Goal: Information Seeking & Learning: Learn about a topic

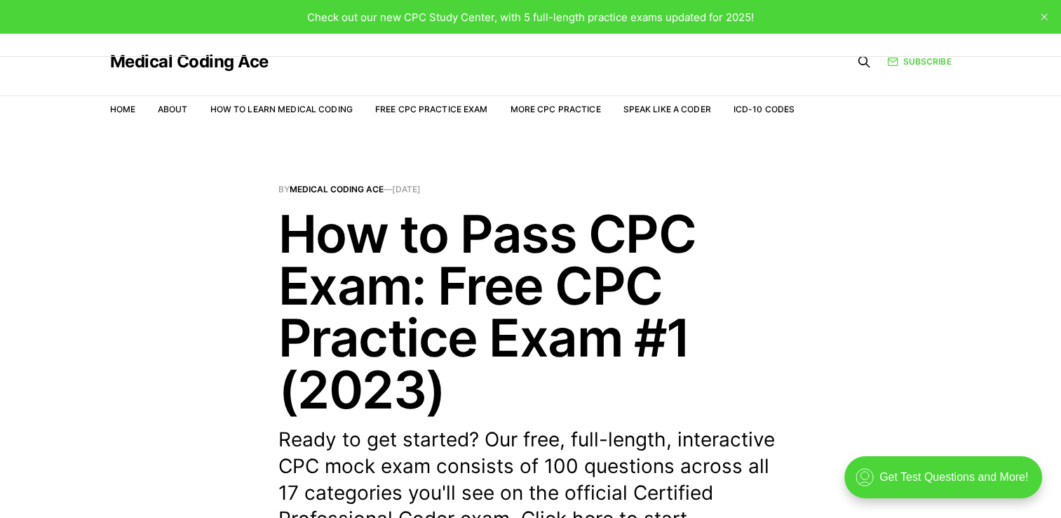
click at [789, 210] on header "By Medical Coding Ace — [DATE] How to Pass CPC Exam: Free CPC Practice Exam #1 …" at bounding box center [530, 372] width 1061 height 374
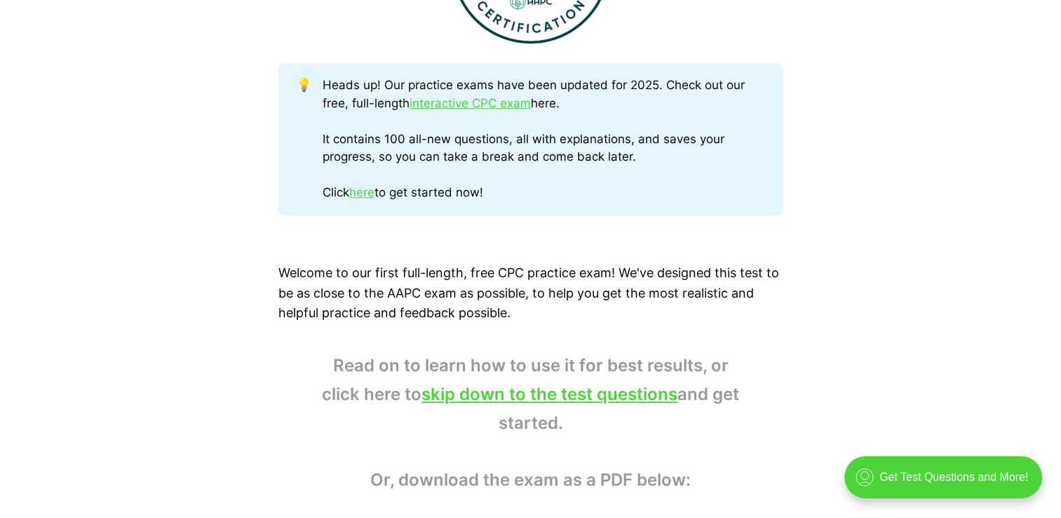
scroll to position [730, 0]
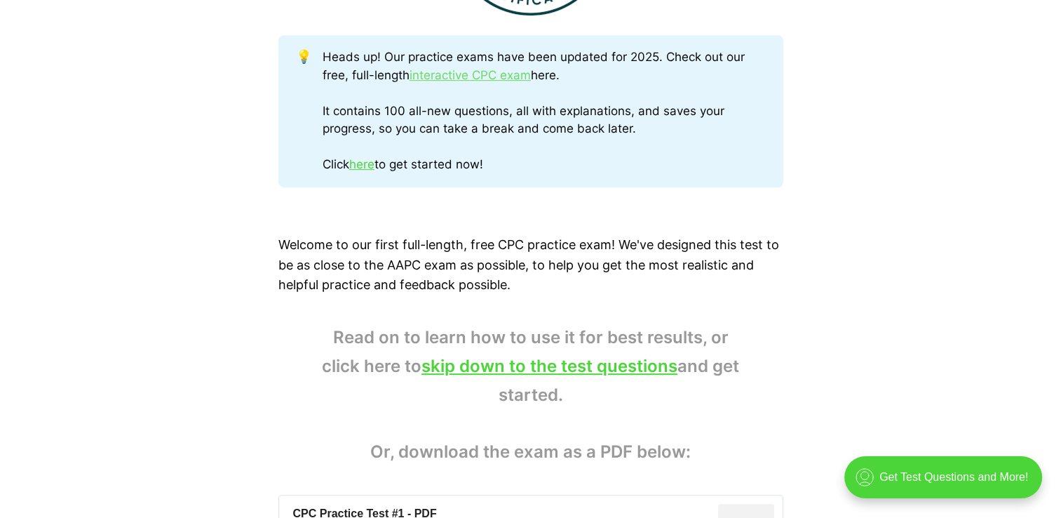
click at [497, 72] on link "interactive CPC exam" at bounding box center [470, 75] width 121 height 14
click at [519, 370] on link "skip down to the test questions" at bounding box center [550, 366] width 256 height 20
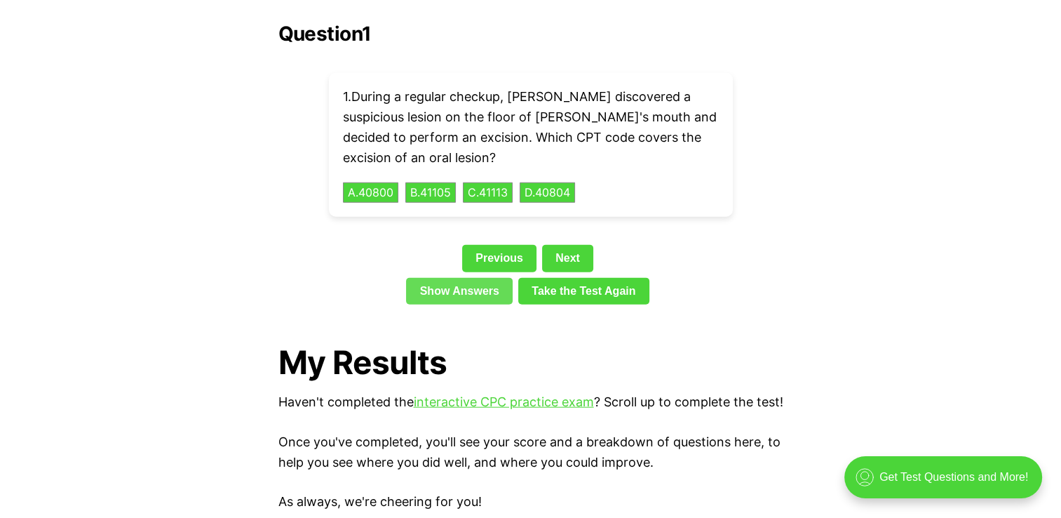
click at [469, 278] on link "Show Answers" at bounding box center [459, 291] width 107 height 27
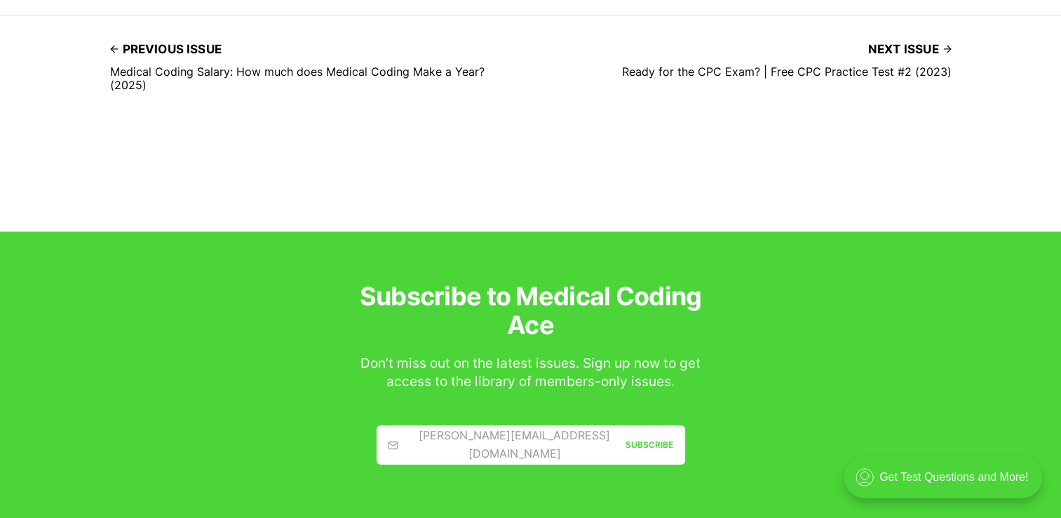
scroll to position [4572, 0]
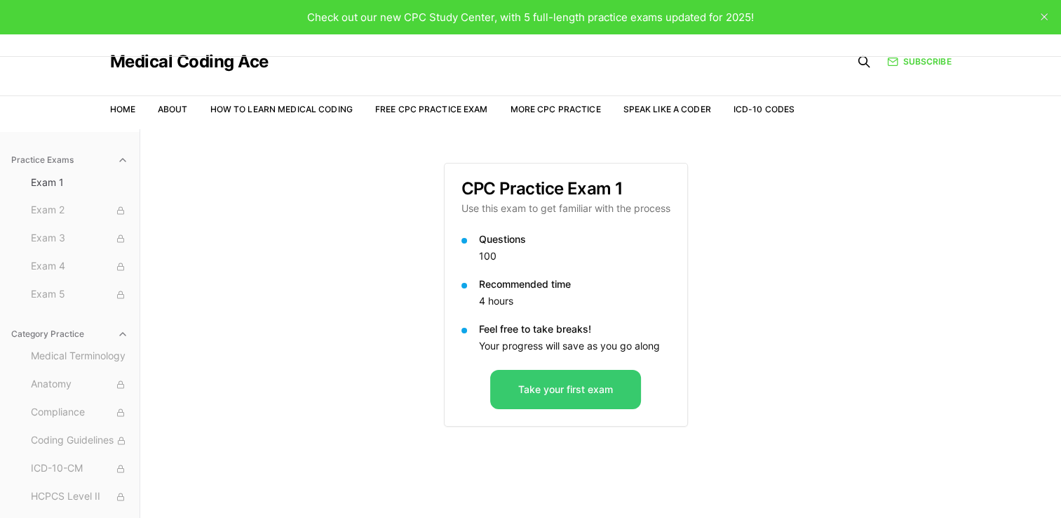
click at [567, 389] on button "Take your first exam" at bounding box center [565, 389] width 151 height 39
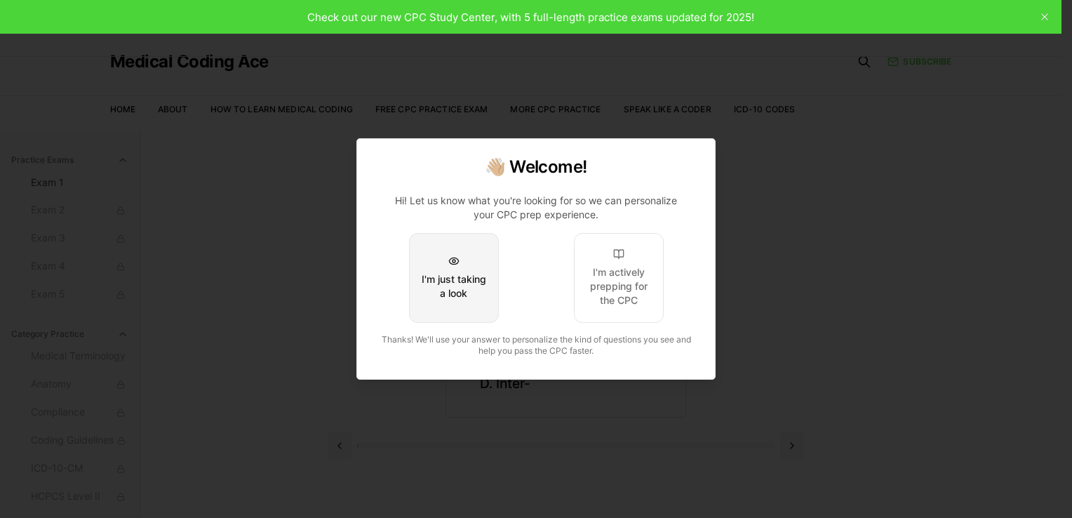
click at [460, 272] on div "I'm just taking a look" at bounding box center [454, 286] width 66 height 28
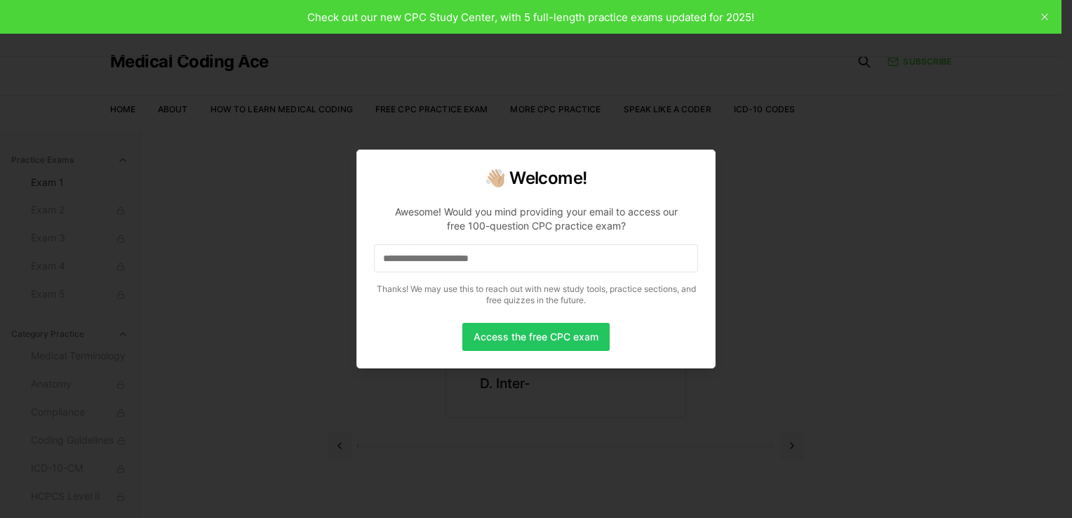
click at [810, 201] on div at bounding box center [536, 259] width 1072 height 518
